Goal: Obtain resource: Download file/media

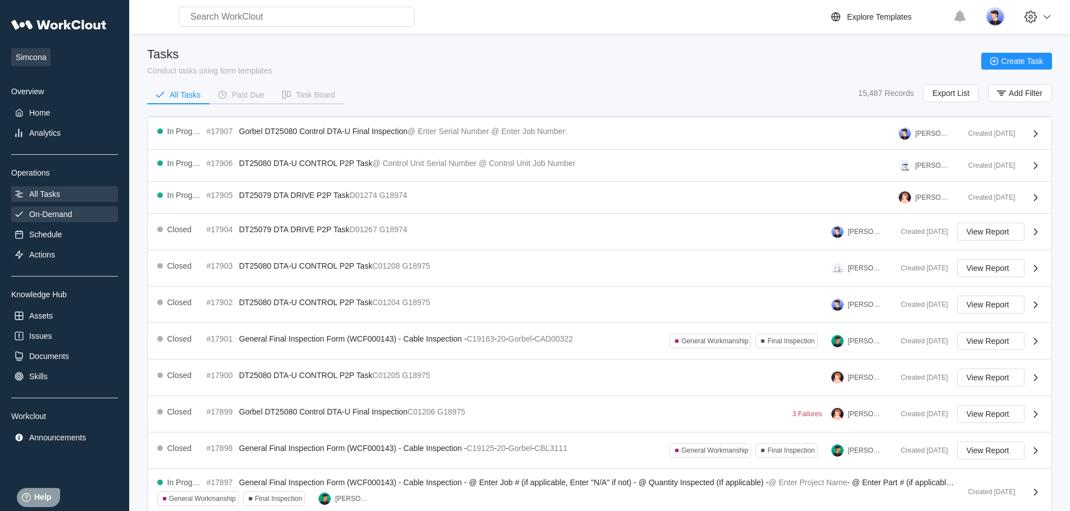
click at [53, 216] on div "On-Demand" at bounding box center [50, 214] width 43 height 9
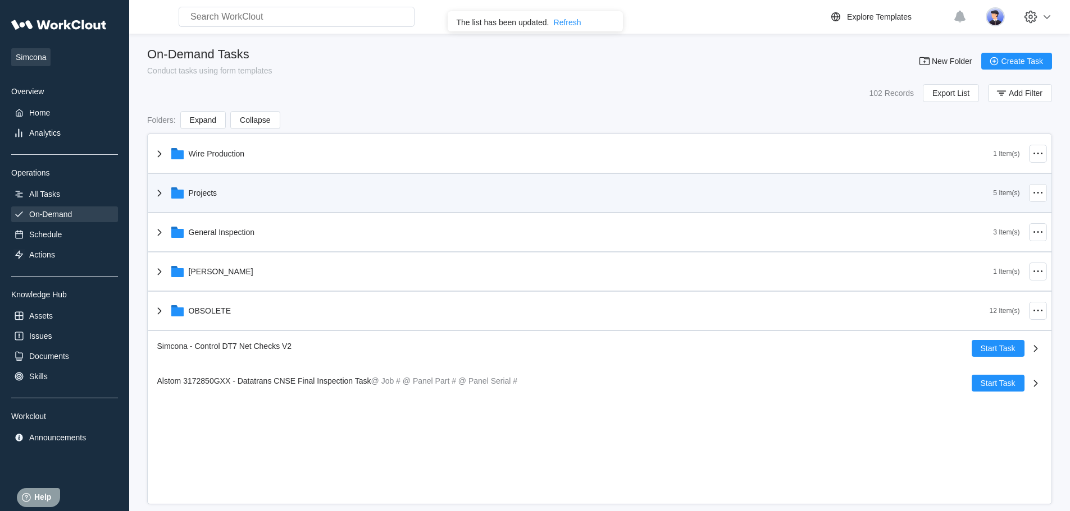
click at [189, 193] on div "Projects" at bounding box center [203, 193] width 29 height 9
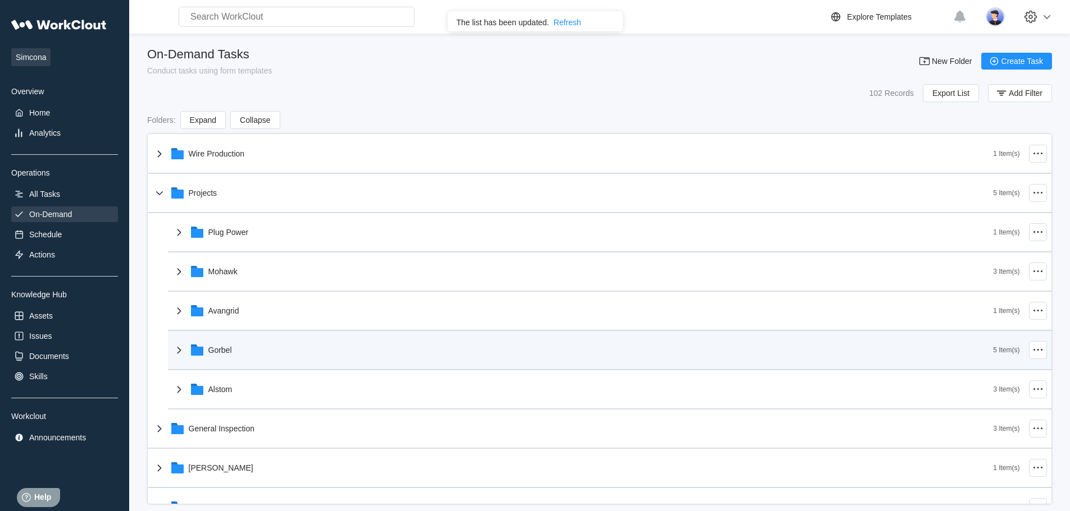
click at [216, 346] on div "Gorbel" at bounding box center [220, 350] width 24 height 9
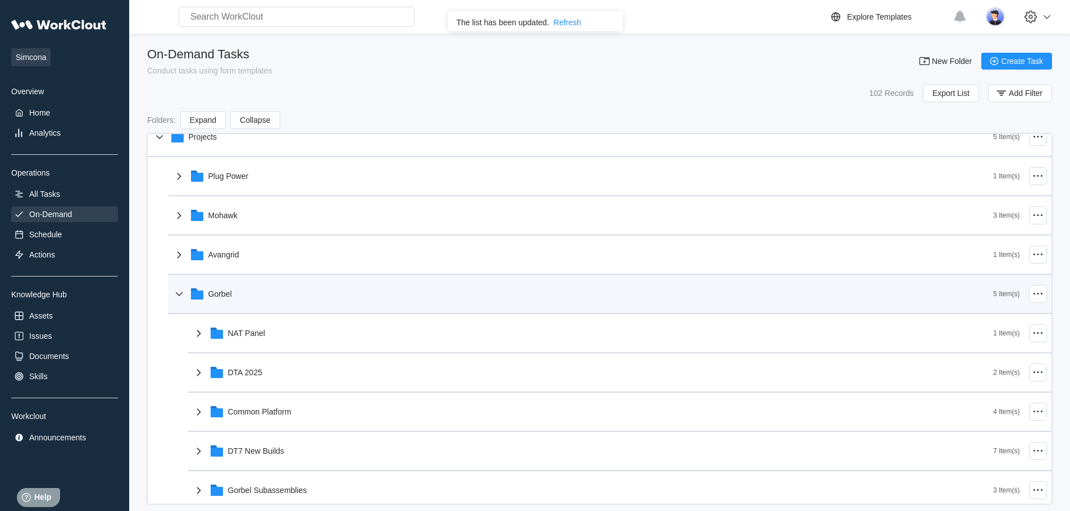
scroll to position [112, 0]
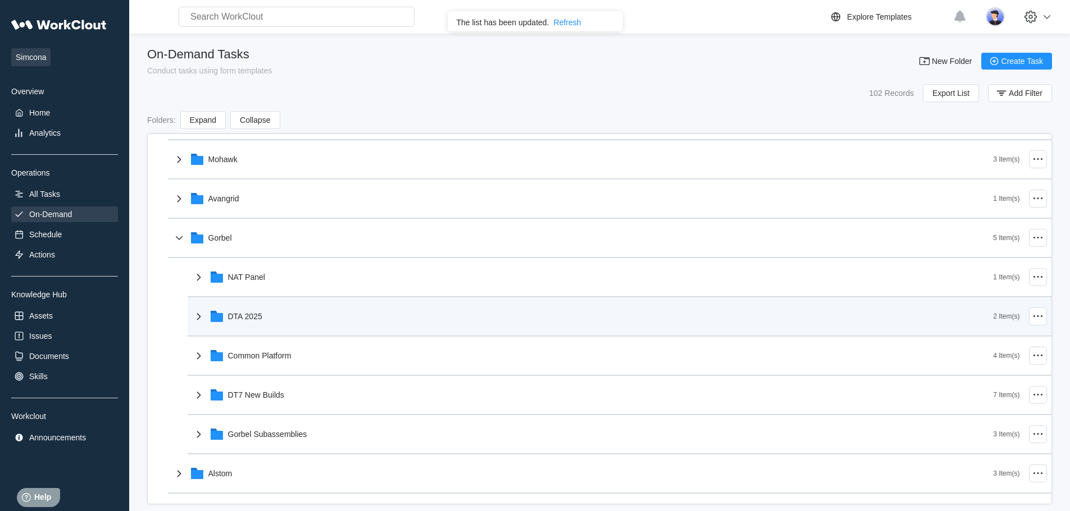
click at [200, 317] on icon at bounding box center [198, 316] width 13 height 13
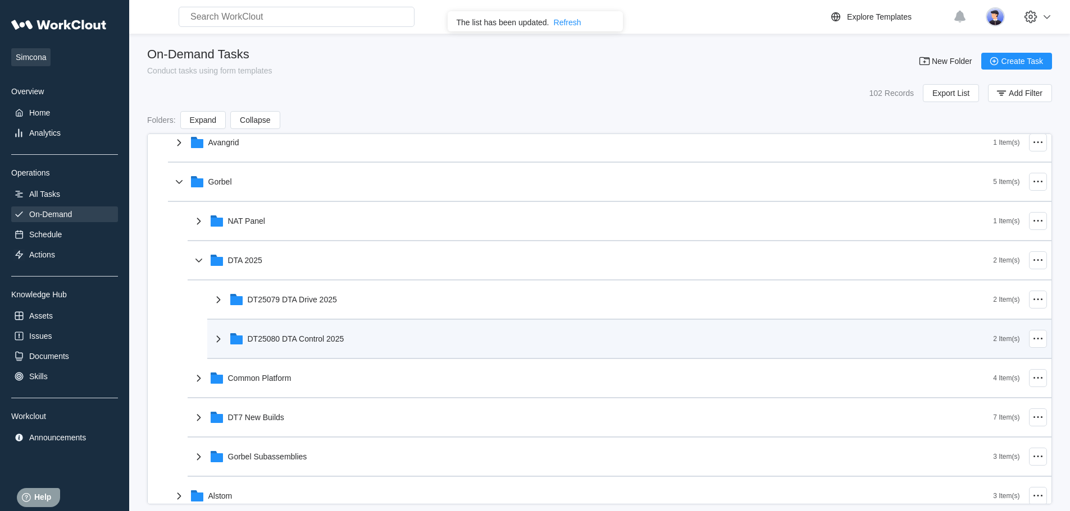
click at [249, 339] on div "DT25080 DTA Control 2025" at bounding box center [296, 339] width 97 height 9
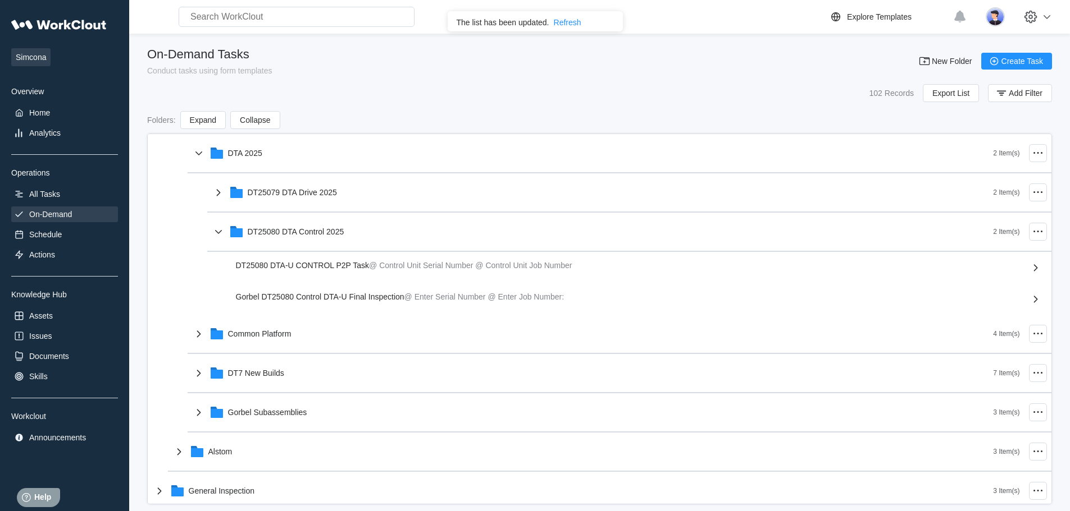
scroll to position [281, 0]
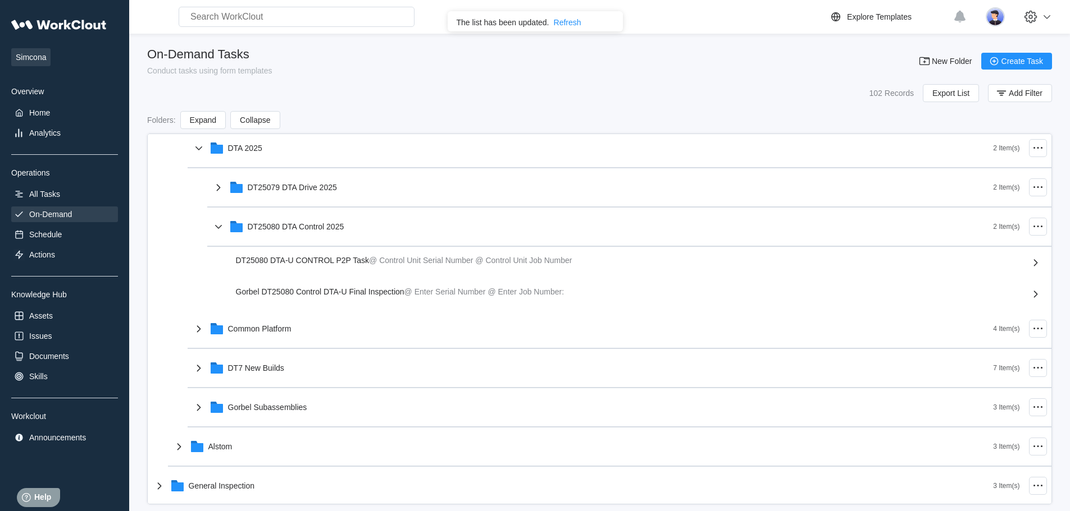
click at [388, 292] on span "Gorbel DT25080 Control DTA-U Final Inspection" at bounding box center [320, 291] width 168 height 9
click at [389, 295] on span "Gorbel DT25080 Control DTA-U Final Inspection" at bounding box center [320, 291] width 168 height 9
click at [1030, 294] on icon at bounding box center [1035, 293] width 13 height 13
click at [1029, 294] on icon at bounding box center [1035, 293] width 13 height 13
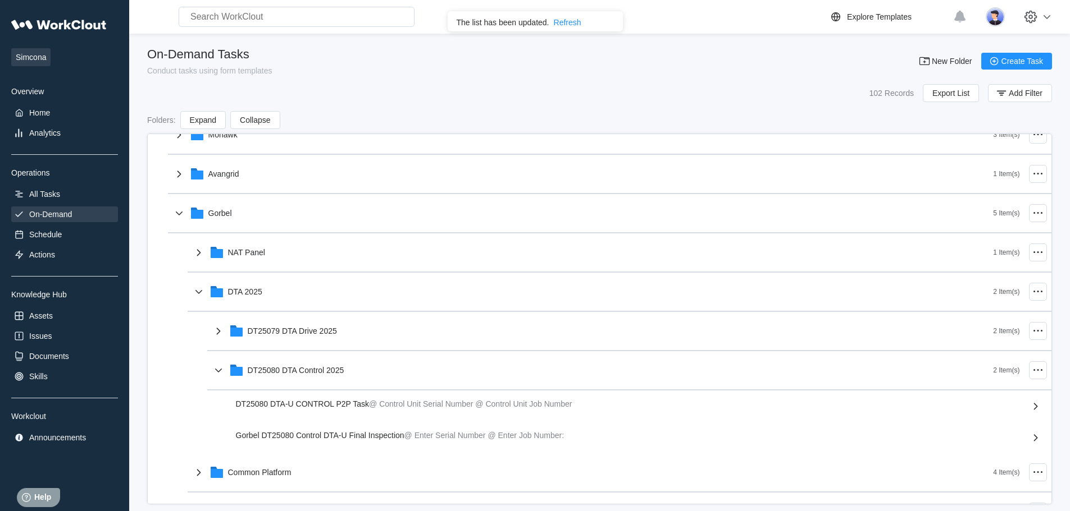
scroll to position [56, 0]
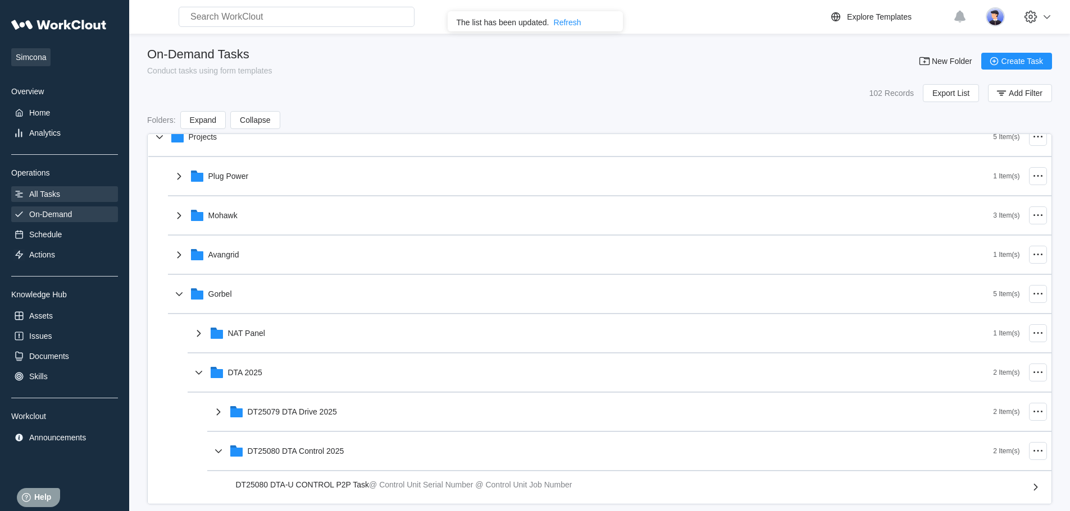
click at [43, 197] on div "All Tasks" at bounding box center [44, 194] width 31 height 9
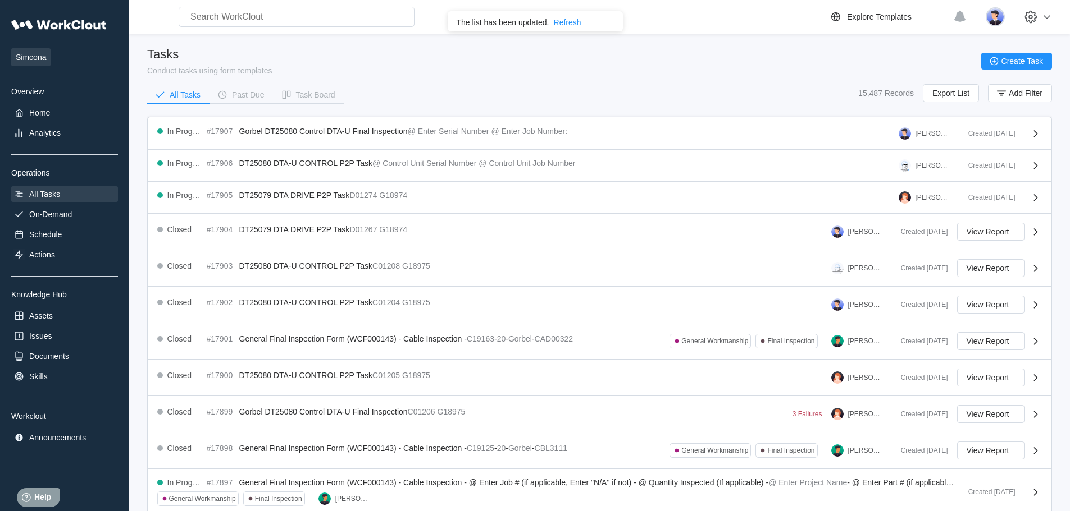
click at [1033, 134] on icon at bounding box center [1035, 133] width 13 height 13
click at [263, 127] on span "Gorbel DT25080 Control DTA-U Final Inspection" at bounding box center [323, 131] width 168 height 9
click at [253, 138] on div "In Progress #17907 Gorbel DT25080 Control DTA-U Final Inspection @ Enter Serial…" at bounding box center [558, 133] width 802 height 13
click at [1033, 132] on icon at bounding box center [1035, 133] width 13 height 13
click at [45, 355] on div "Documents" at bounding box center [49, 356] width 40 height 9
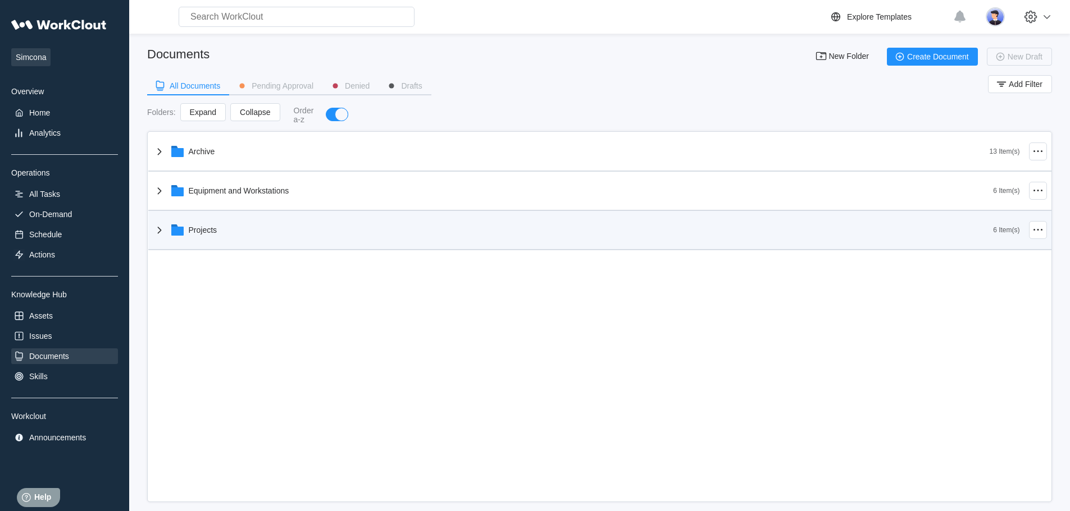
click at [162, 229] on icon at bounding box center [159, 229] width 13 height 13
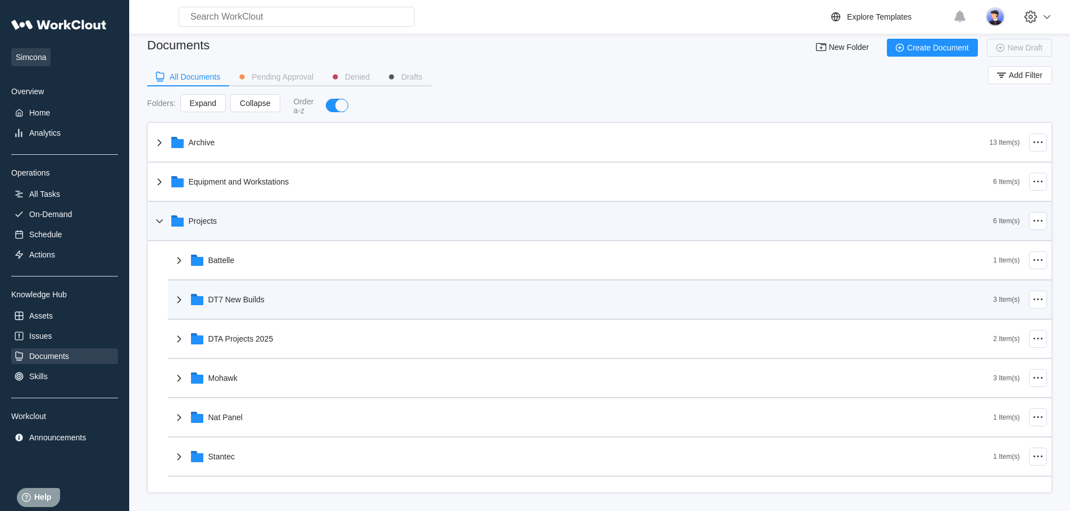
scroll to position [13, 0]
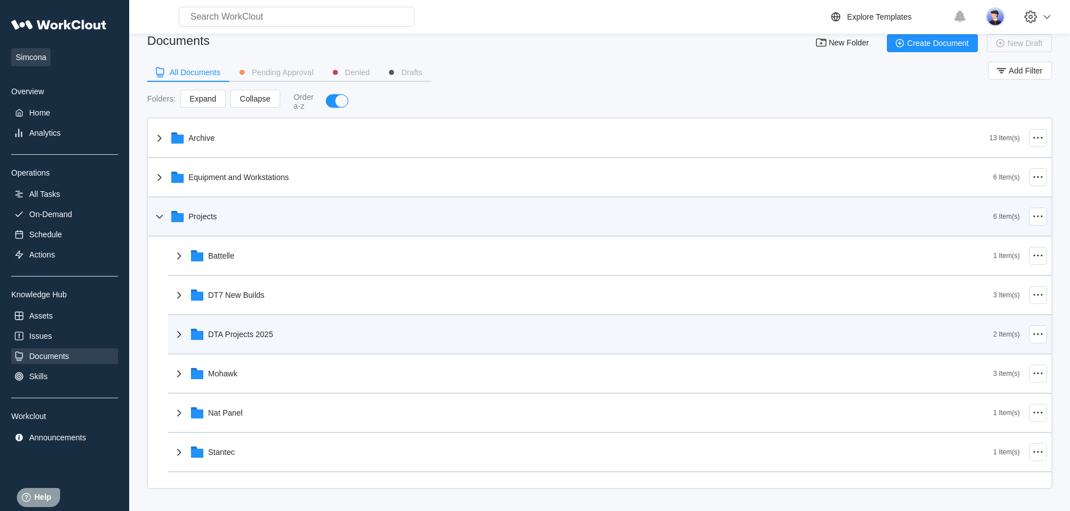
click at [193, 340] on icon at bounding box center [197, 335] width 12 height 9
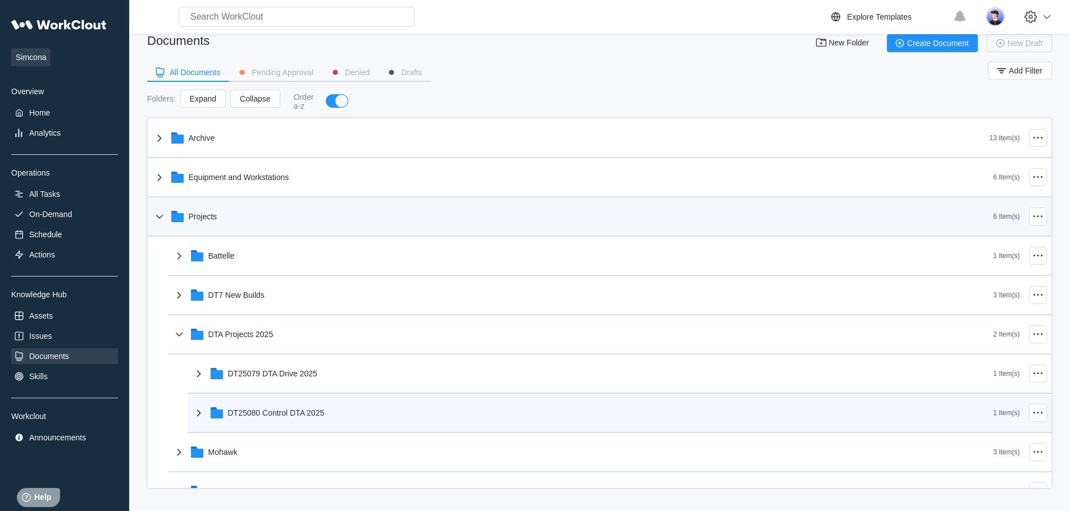
click at [232, 417] on div "DT25080 Control DTA 2025" at bounding box center [276, 413] width 97 height 9
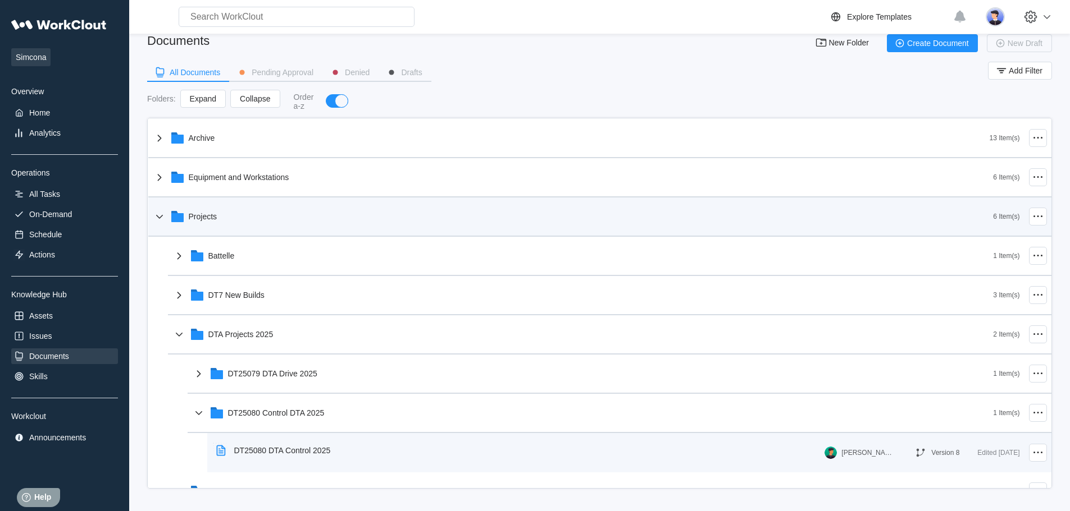
scroll to position [102, 0]
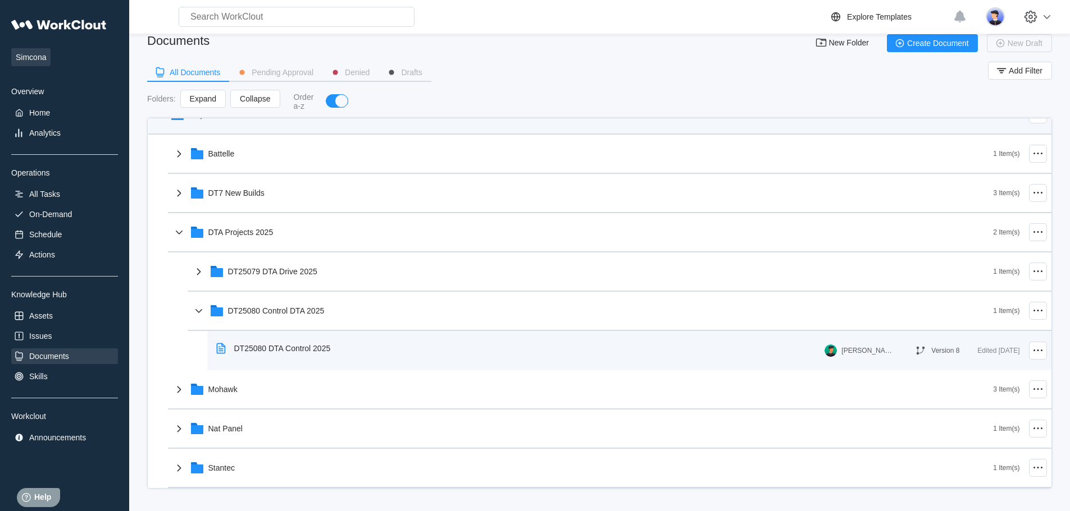
click at [263, 350] on div "DT25080 DTA Control 2025" at bounding box center [282, 348] width 97 height 9
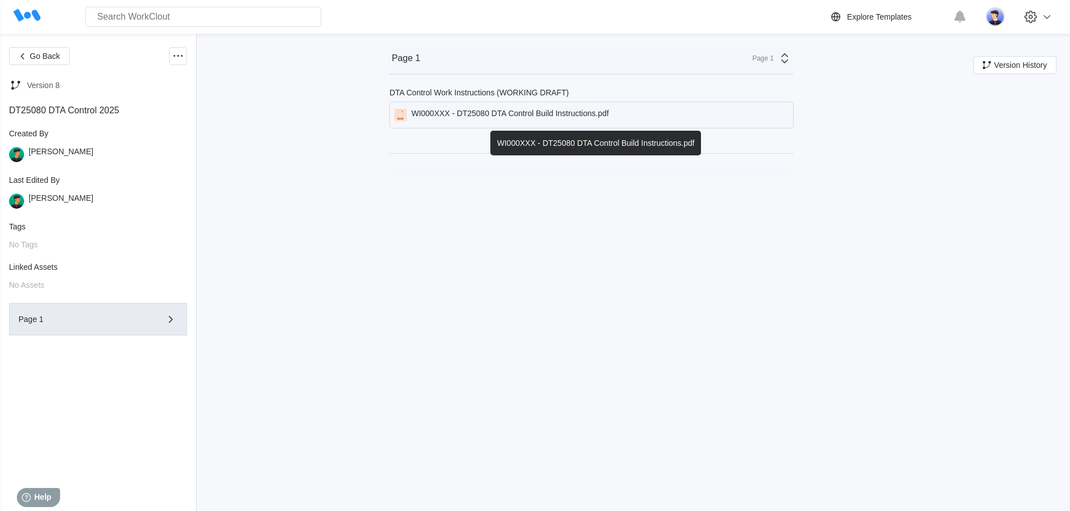
click at [567, 112] on div "WI000XXX - DT25080 DTA Control Build Instructions.pdf" at bounding box center [509, 115] width 197 height 12
